Goal: Task Accomplishment & Management: Use online tool/utility

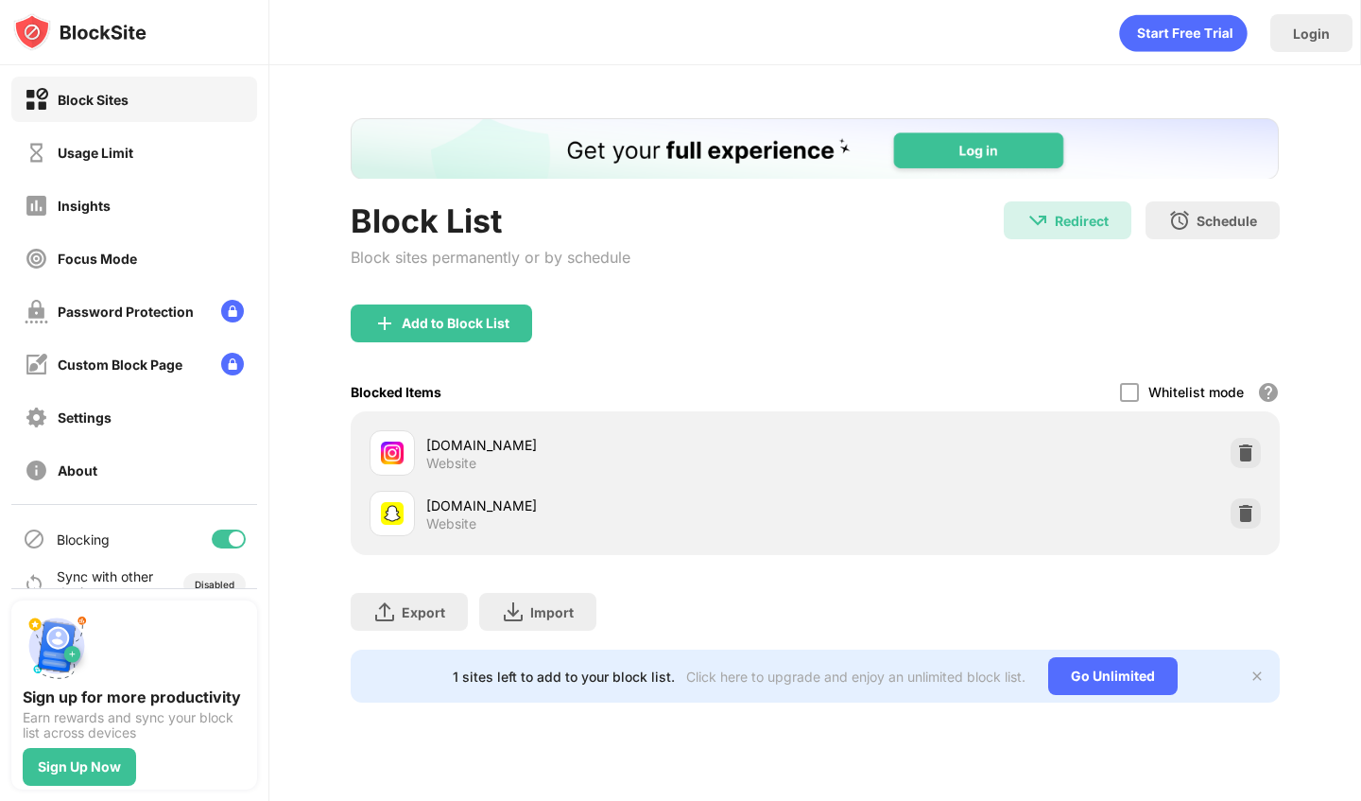
click at [1264, 446] on div "[DOMAIN_NAME] Website" at bounding box center [815, 453] width 906 height 60
click at [1257, 446] on div at bounding box center [1246, 453] width 30 height 30
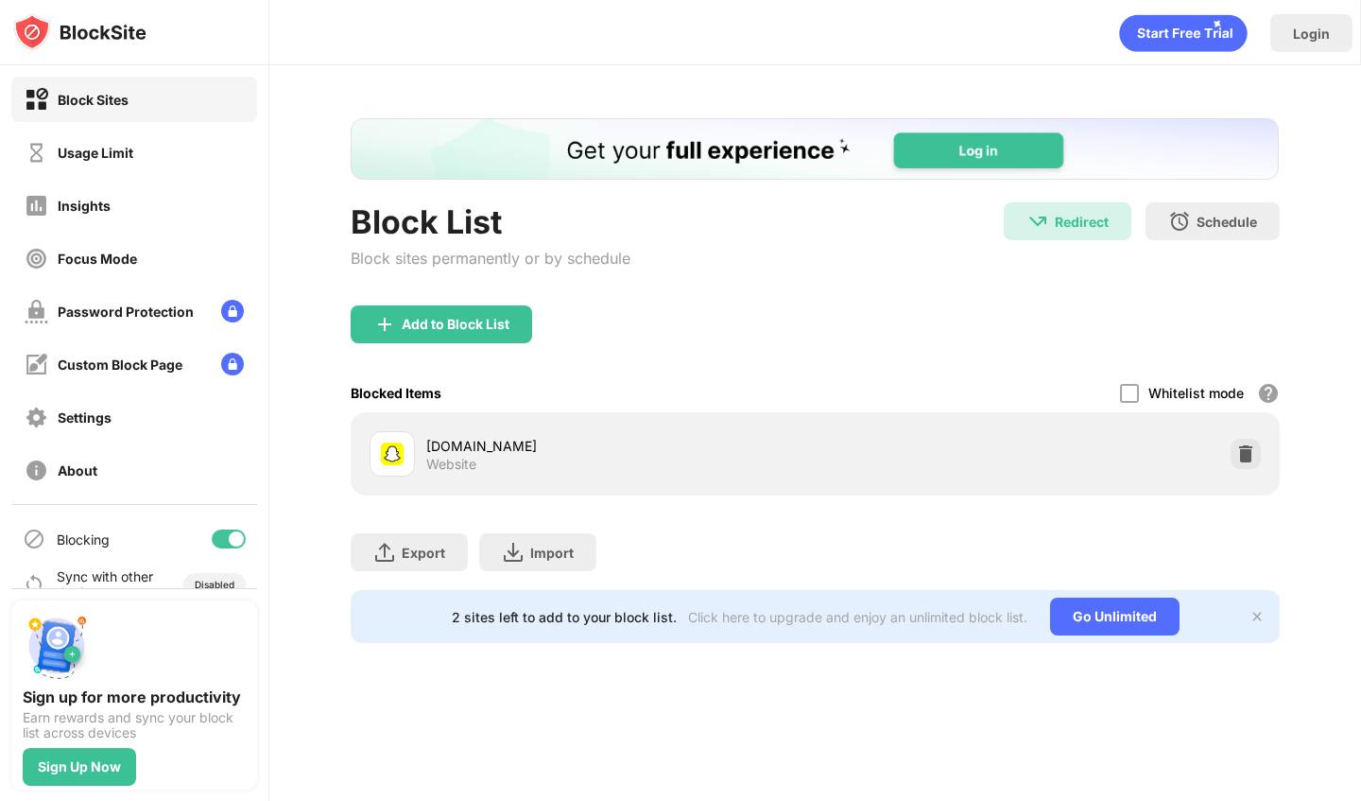
click at [510, 343] on div "Add to Block List" at bounding box center [815, 339] width 928 height 68
click at [510, 327] on div "Add to Block List" at bounding box center [441, 324] width 181 height 38
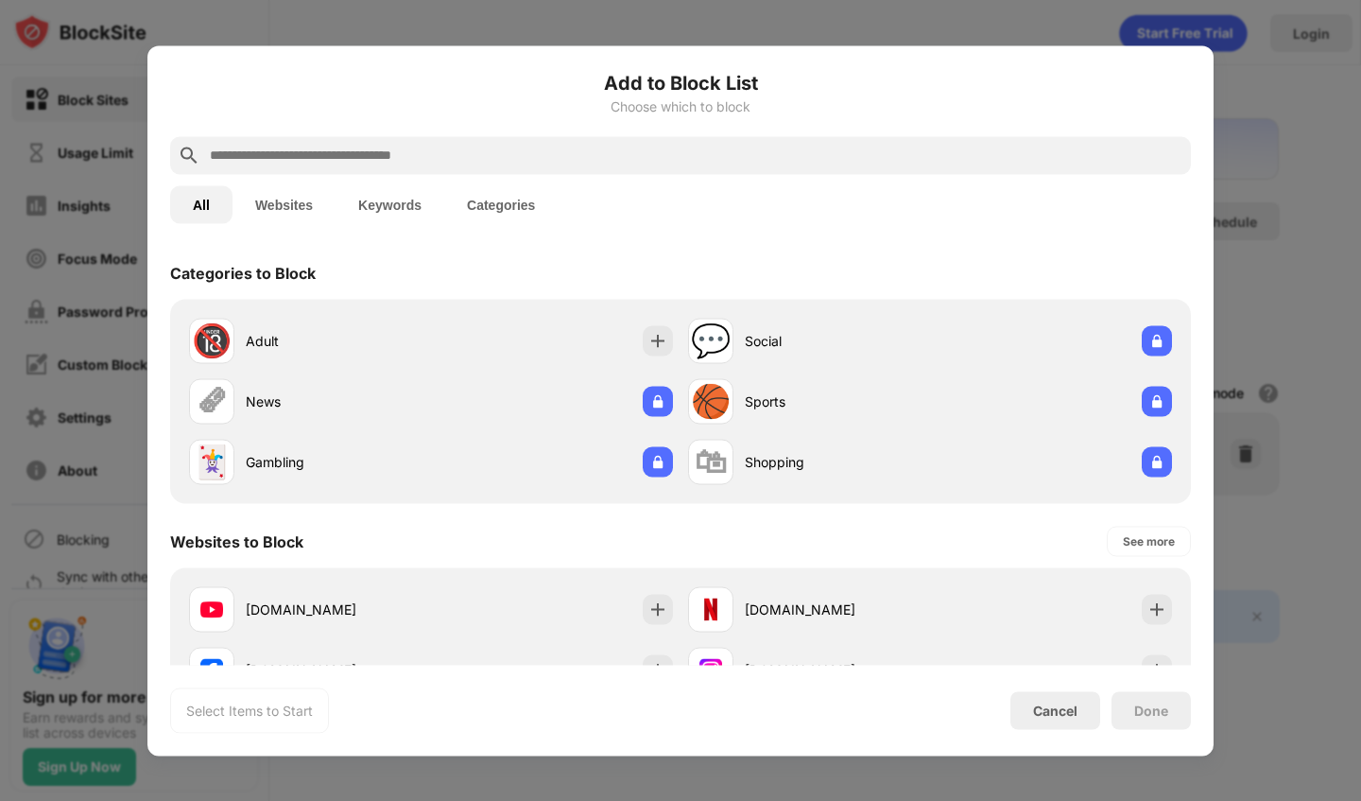
scroll to position [189, 0]
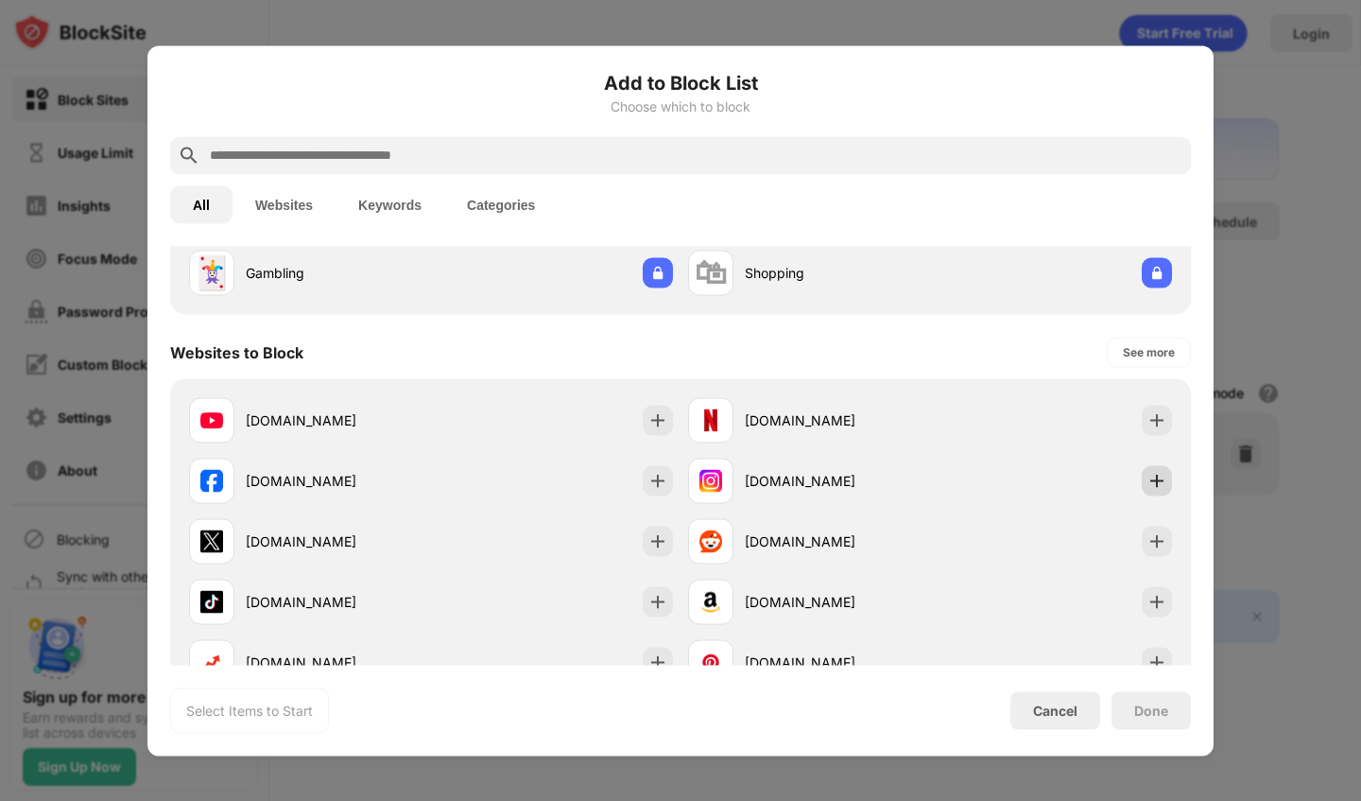
click at [1148, 477] on img at bounding box center [1157, 480] width 19 height 19
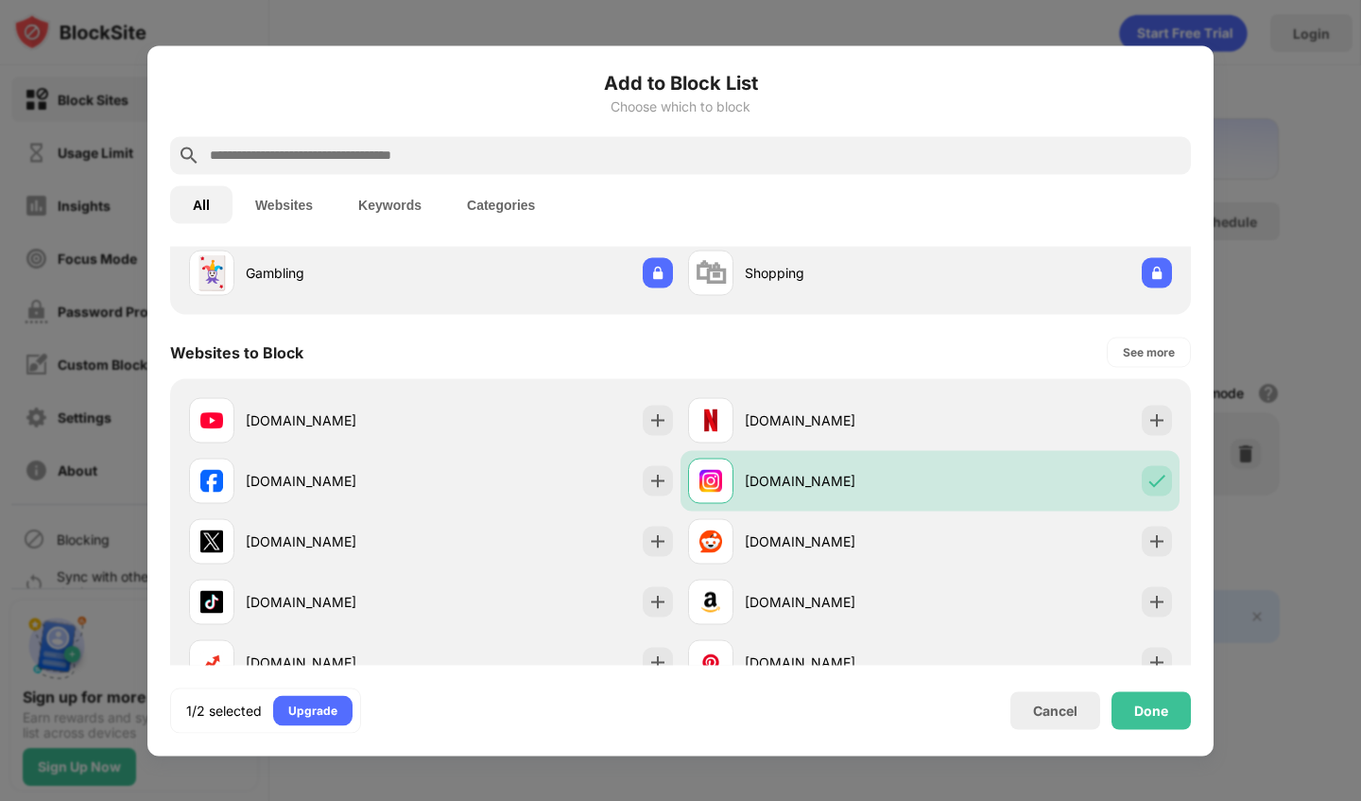
click at [1152, 700] on div "Done" at bounding box center [1151, 710] width 79 height 38
